Goal: Information Seeking & Learning: Learn about a topic

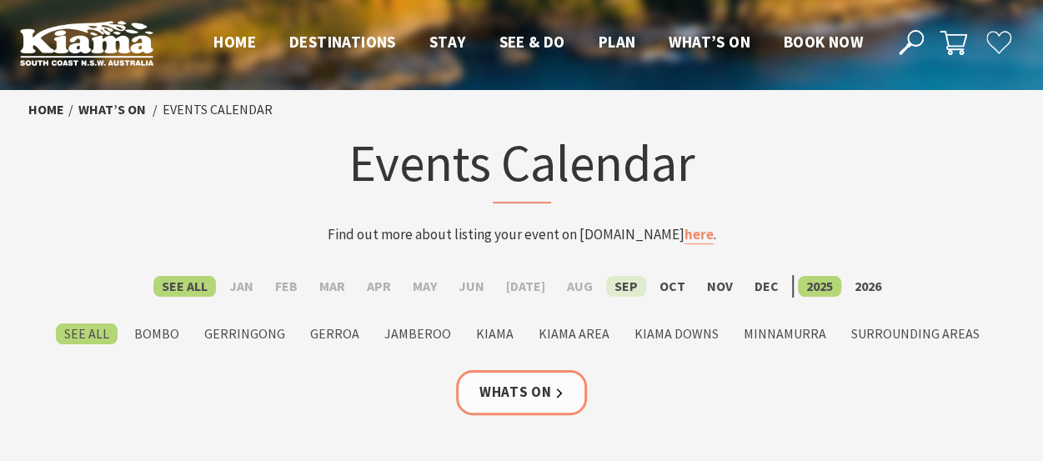
click at [612, 283] on label "Sep" at bounding box center [626, 286] width 40 height 21
click at [0, 0] on input "Sep" at bounding box center [0, 0] width 0 height 0
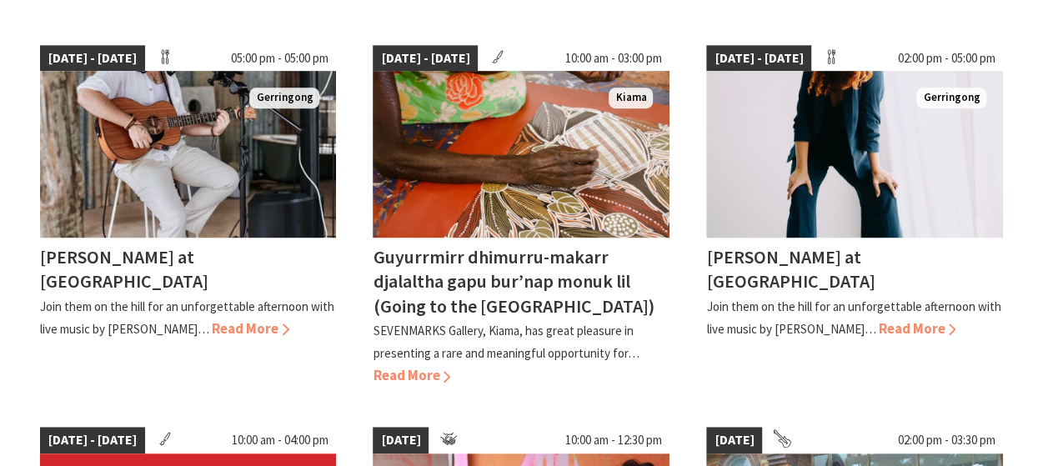
scroll to position [500, 0]
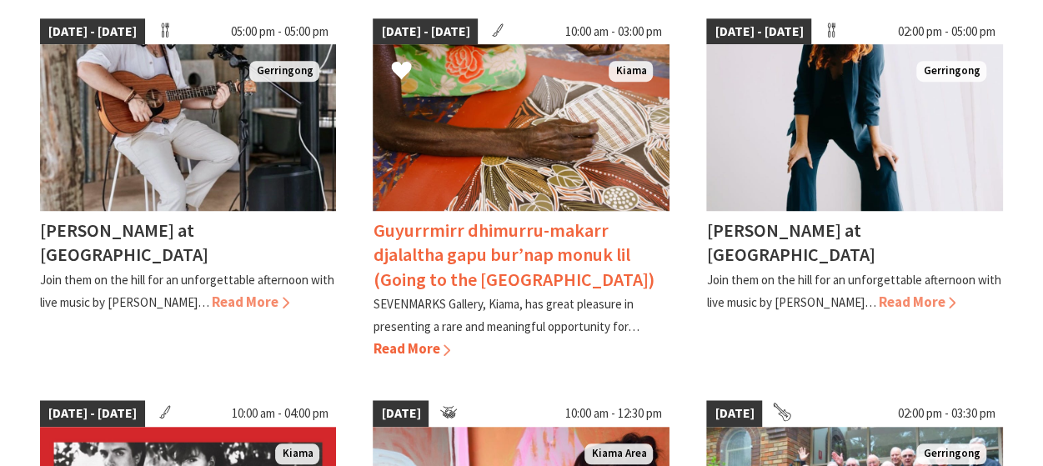
click at [416, 341] on span "Read More" at bounding box center [412, 348] width 78 height 18
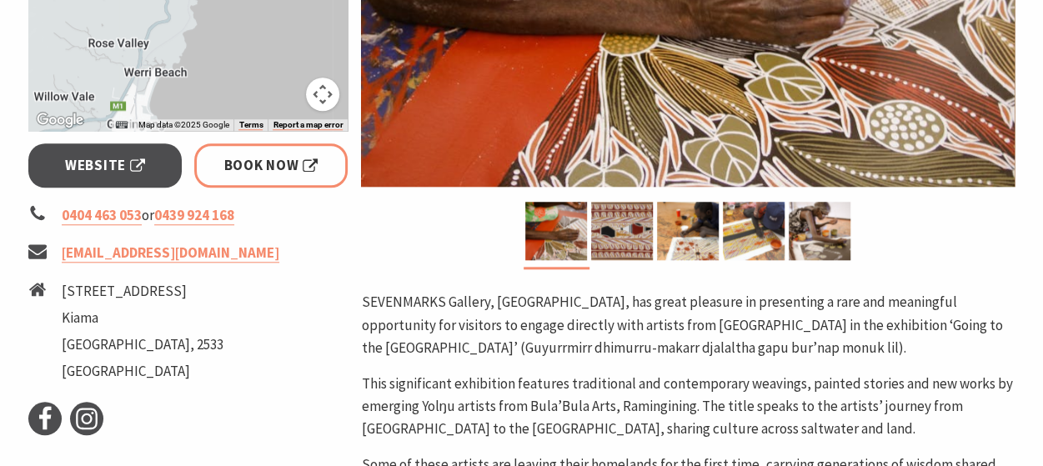
scroll to position [833, 0]
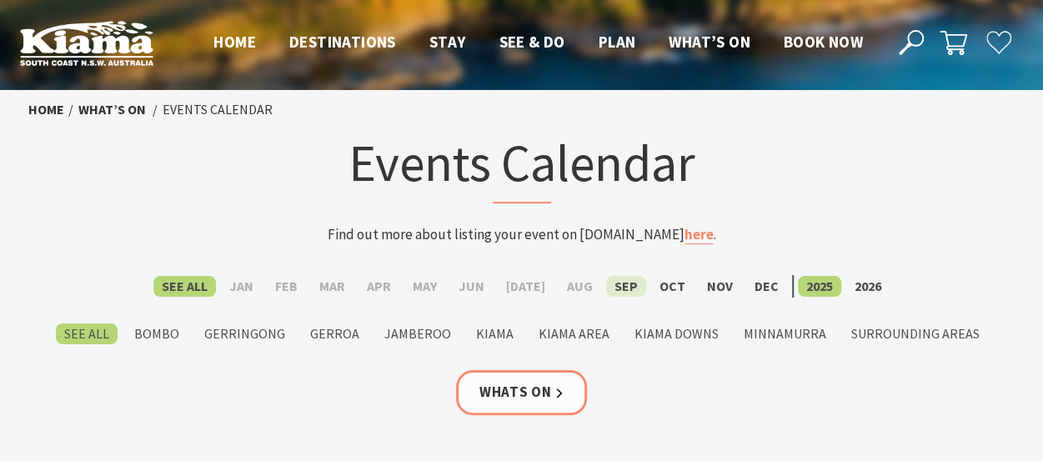
click at [612, 287] on label "Sep" at bounding box center [626, 286] width 40 height 21
click at [0, 0] on input "Sep" at bounding box center [0, 0] width 0 height 0
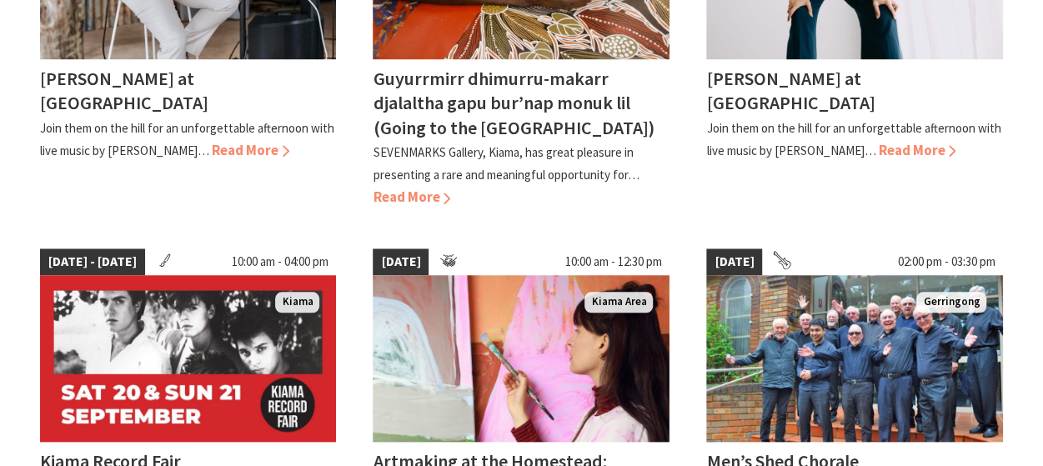
scroll to position [667, 0]
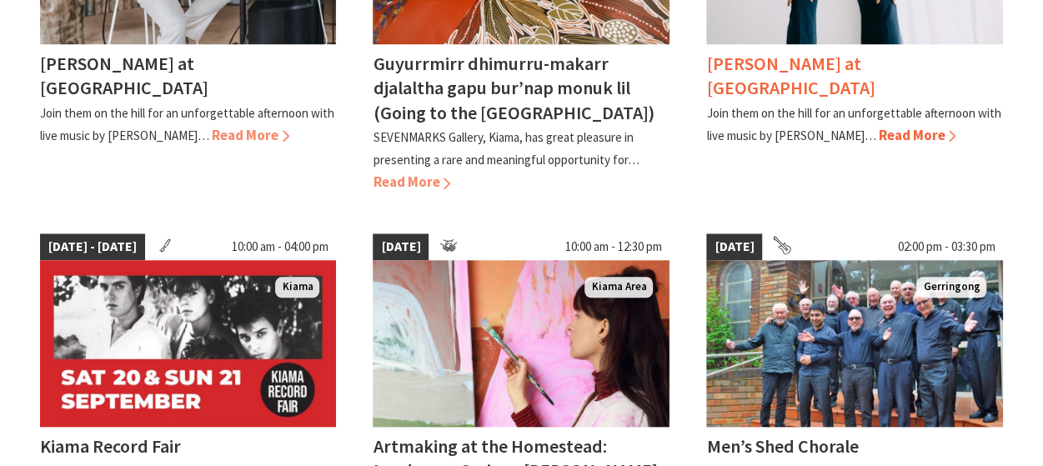
click at [878, 131] on span "Read More" at bounding box center [917, 135] width 78 height 18
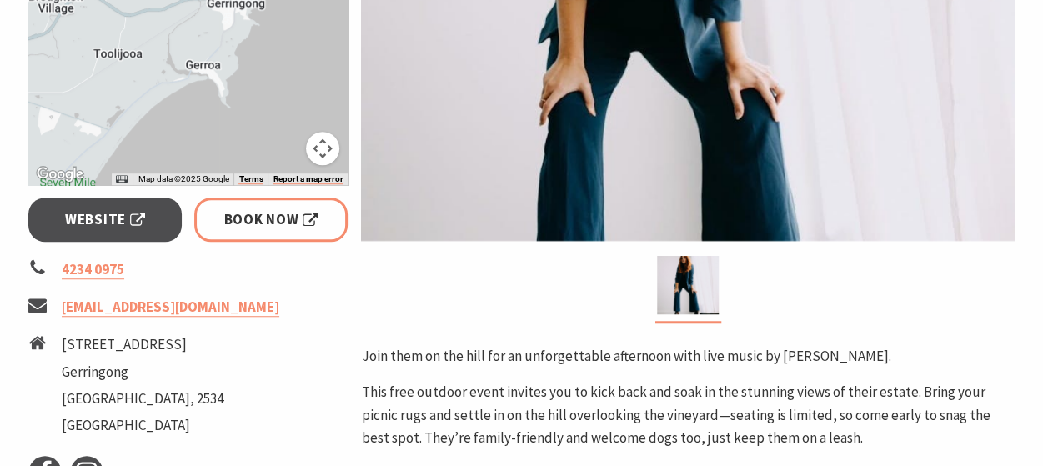
scroll to position [500, 0]
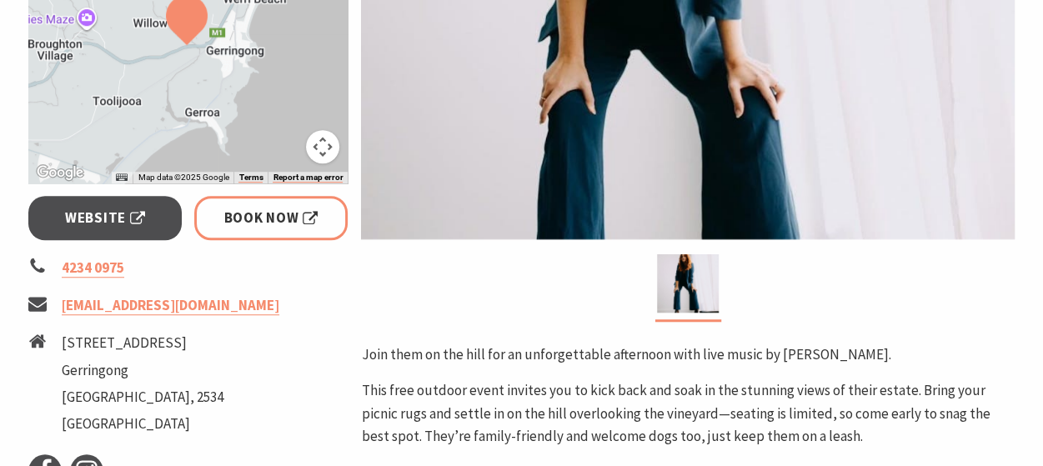
drag, startPoint x: 180, startPoint y: 135, endPoint x: 178, endPoint y: 189, distance: 54.2
click at [178, 189] on div "Event Dates: 06 Sep 2025 — 20 Dec 2025 ← Move left → Move right ↑ Move up ↓ Mov…" at bounding box center [188, 200] width 333 height 866
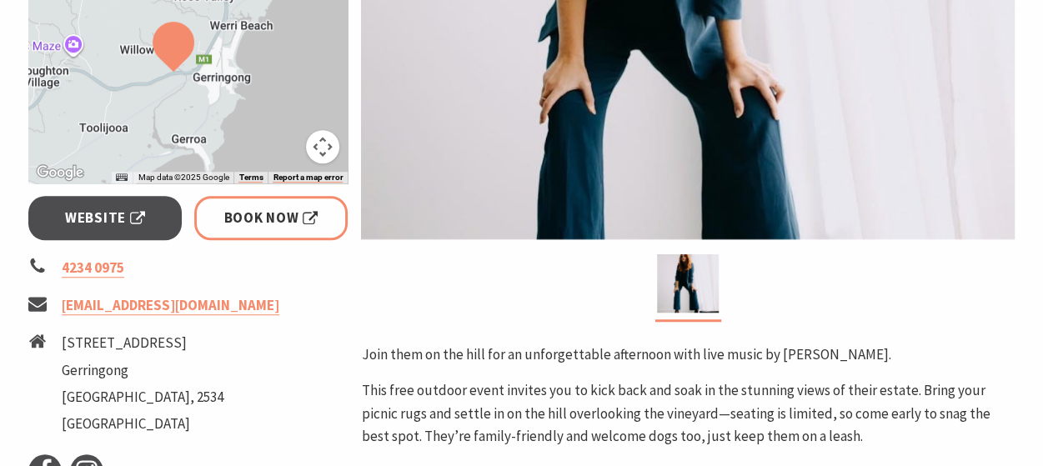
drag, startPoint x: 269, startPoint y: 58, endPoint x: 257, endPoint y: 70, distance: 17.1
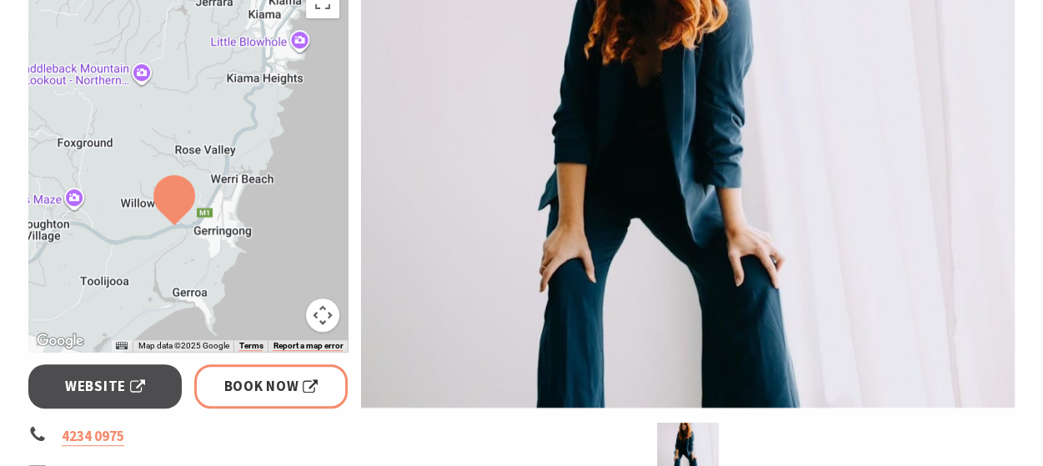
scroll to position [333, 0]
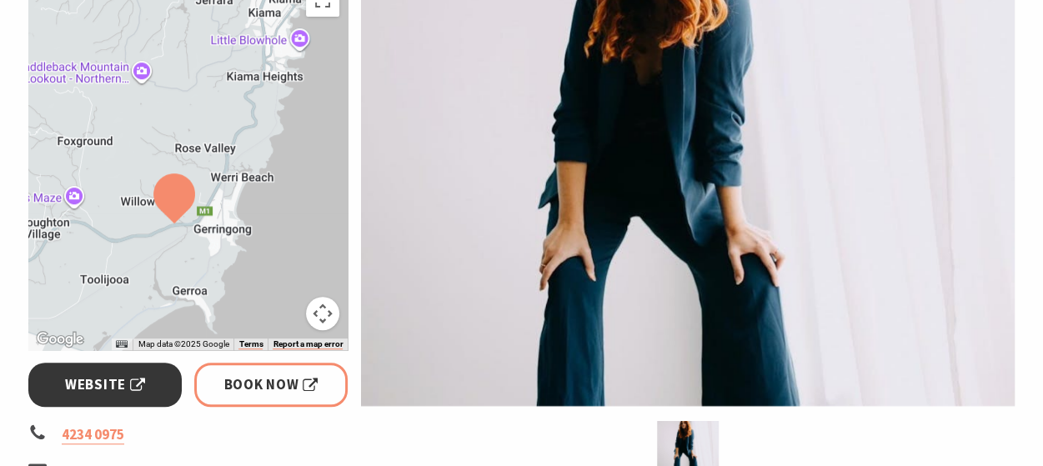
click at [113, 378] on span "Website" at bounding box center [105, 384] width 80 height 23
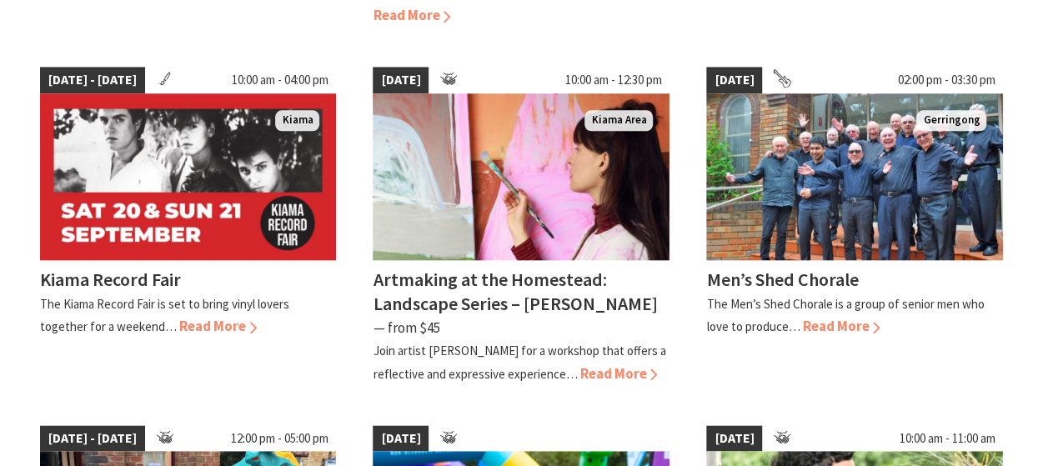
scroll to position [1167, 0]
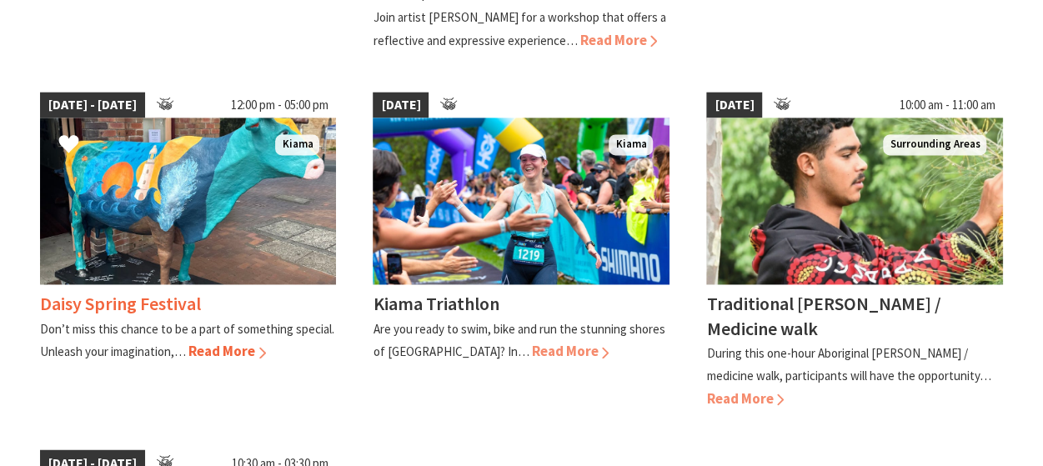
click at [214, 347] on span "Read More" at bounding box center [227, 351] width 78 height 18
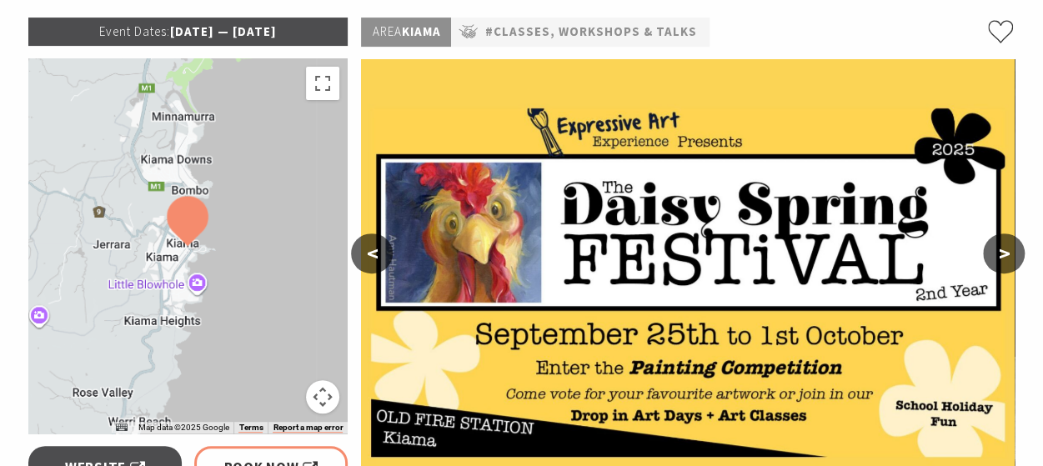
scroll to position [417, 0]
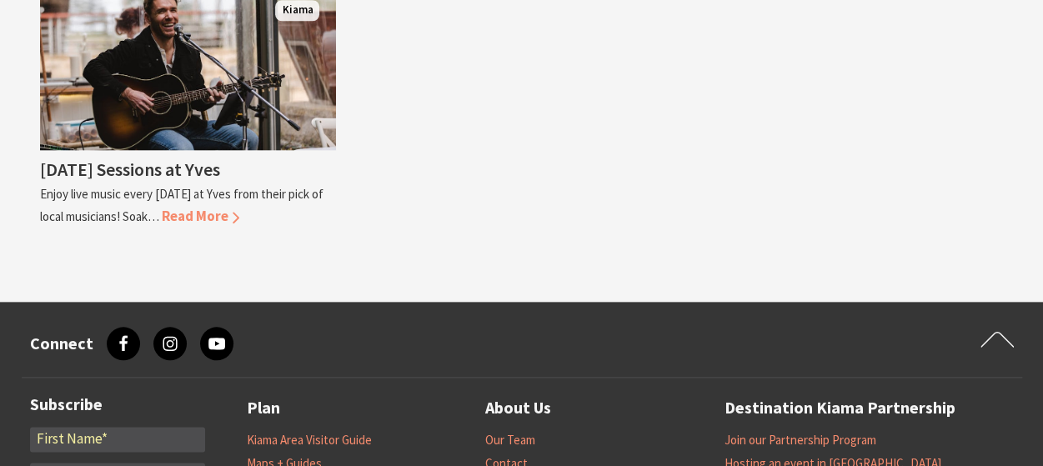
scroll to position [3917, 0]
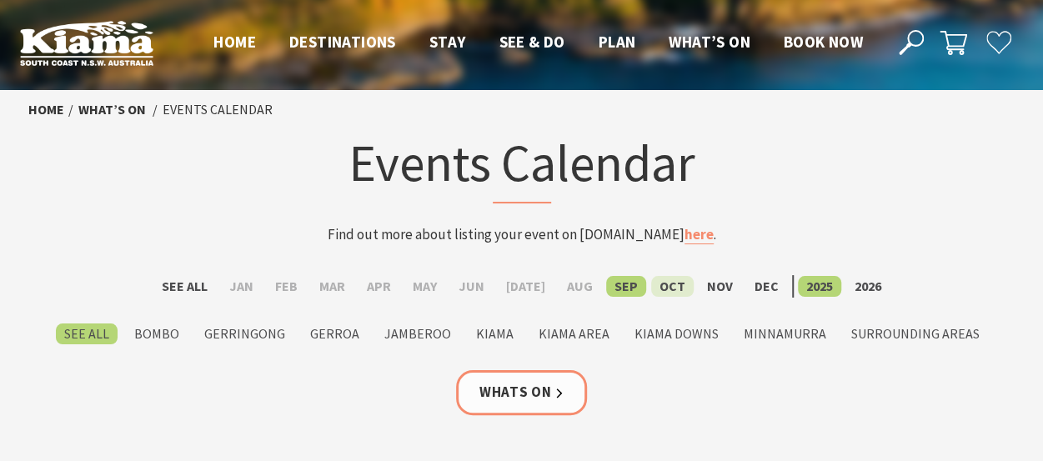
click at [662, 277] on label "Oct" at bounding box center [672, 286] width 43 height 21
click at [0, 0] on input "Oct" at bounding box center [0, 0] width 0 height 0
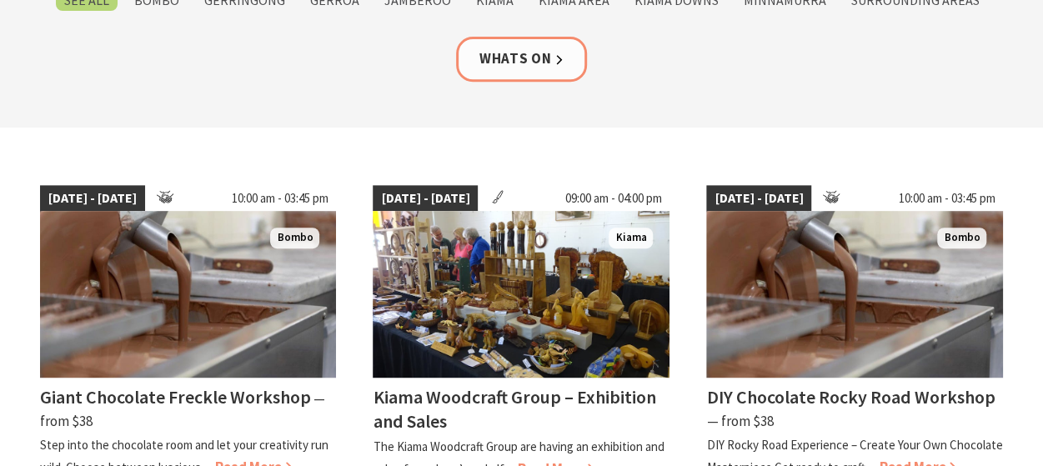
scroll to position [417, 0]
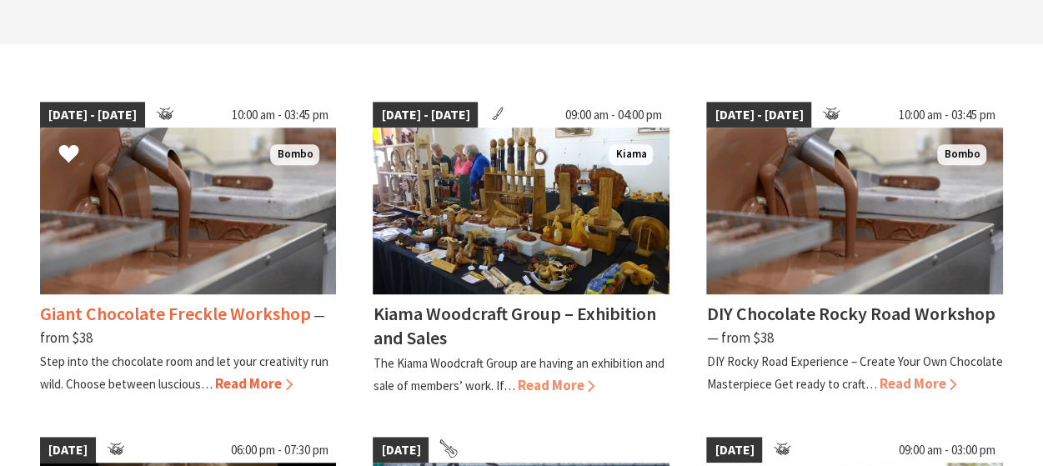
click at [240, 378] on span "Read More" at bounding box center [254, 383] width 78 height 18
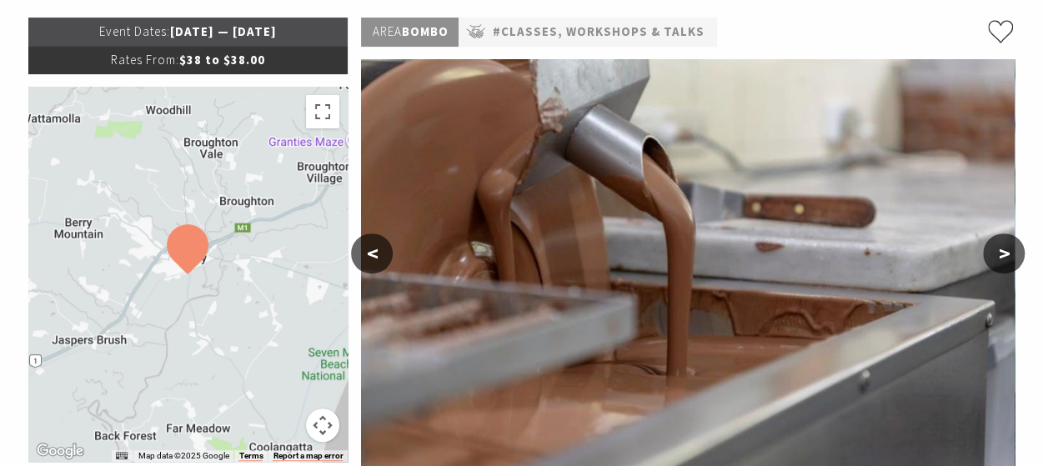
scroll to position [83, 0]
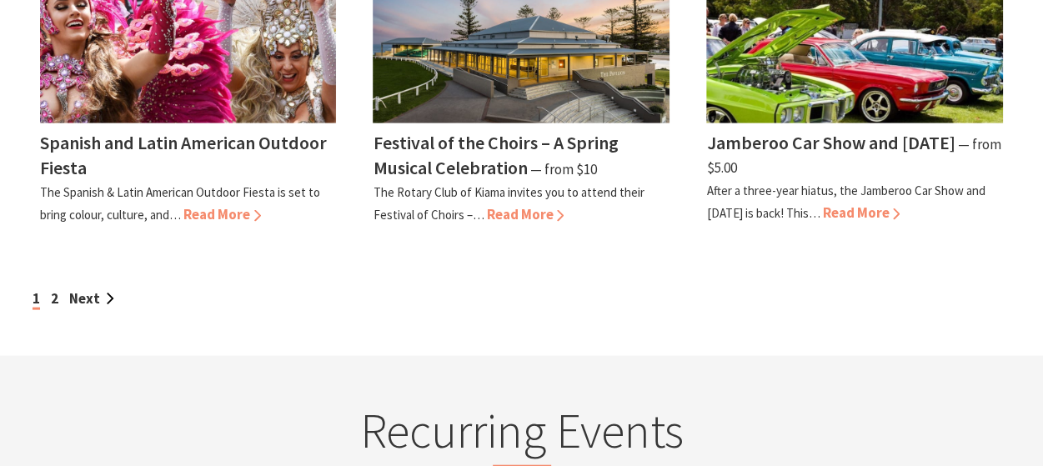
scroll to position [1667, 0]
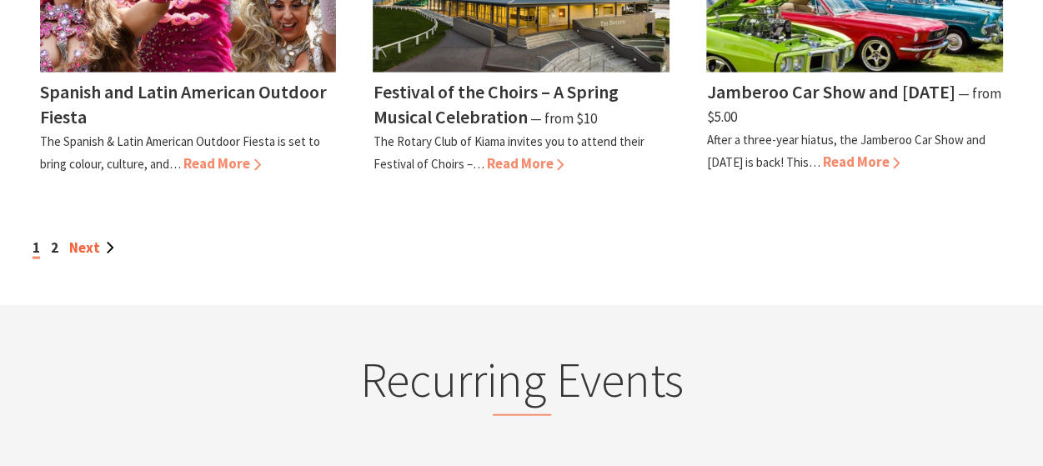
click at [83, 246] on link "Next" at bounding box center [91, 247] width 45 height 18
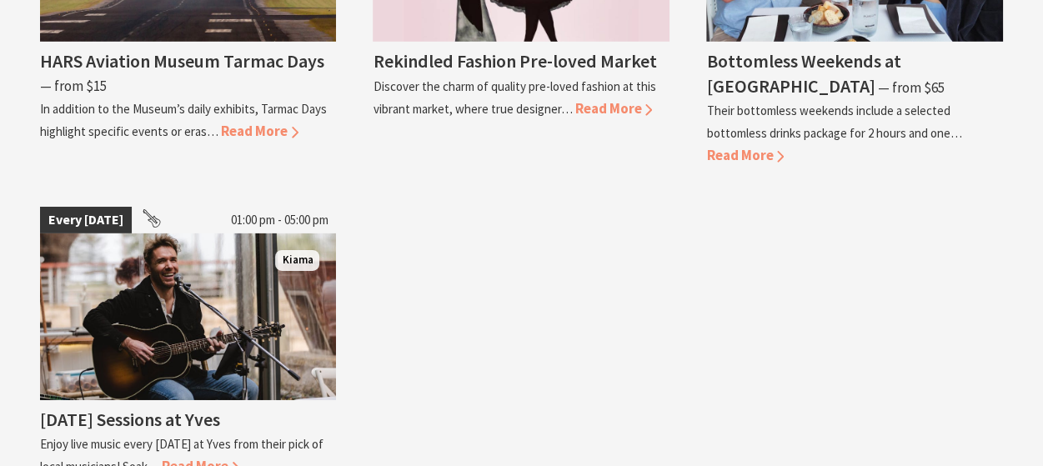
scroll to position [2583, 0]
